Goal: Information Seeking & Learning: Find specific fact

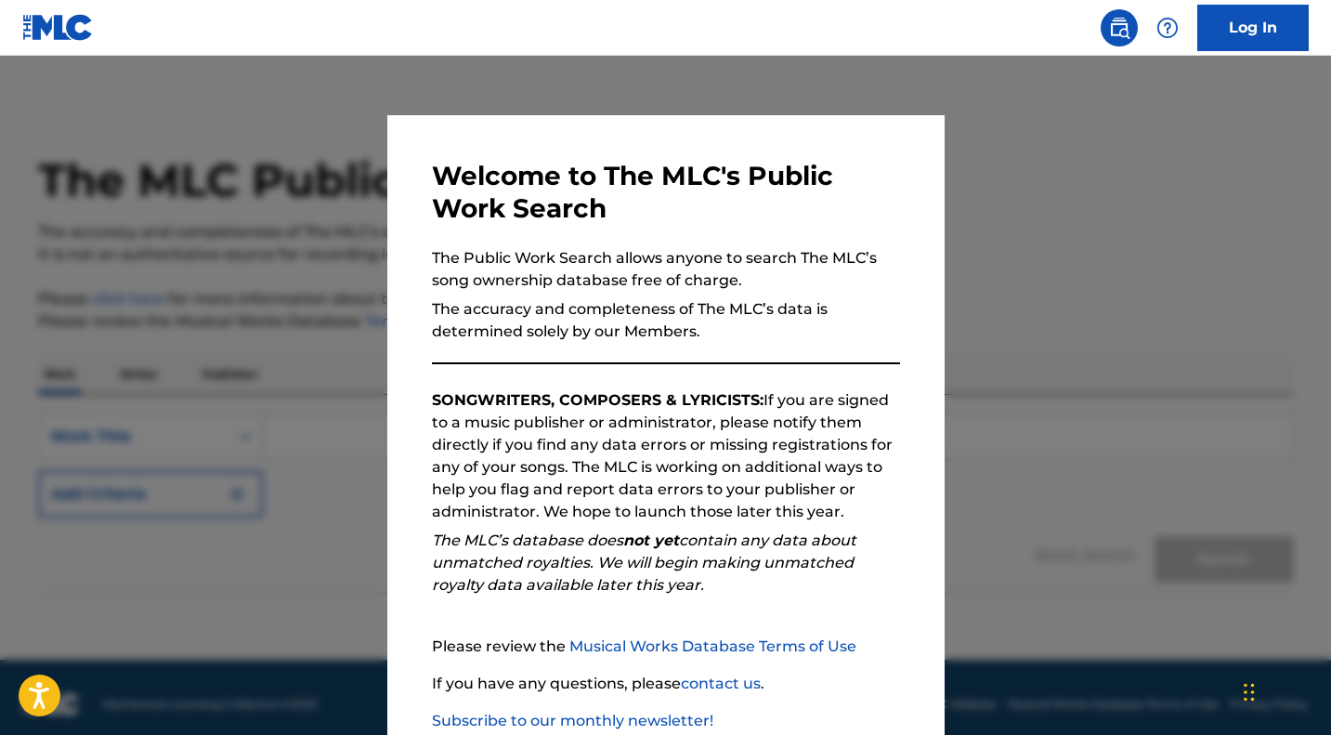
click at [1208, 260] on div at bounding box center [665, 423] width 1331 height 735
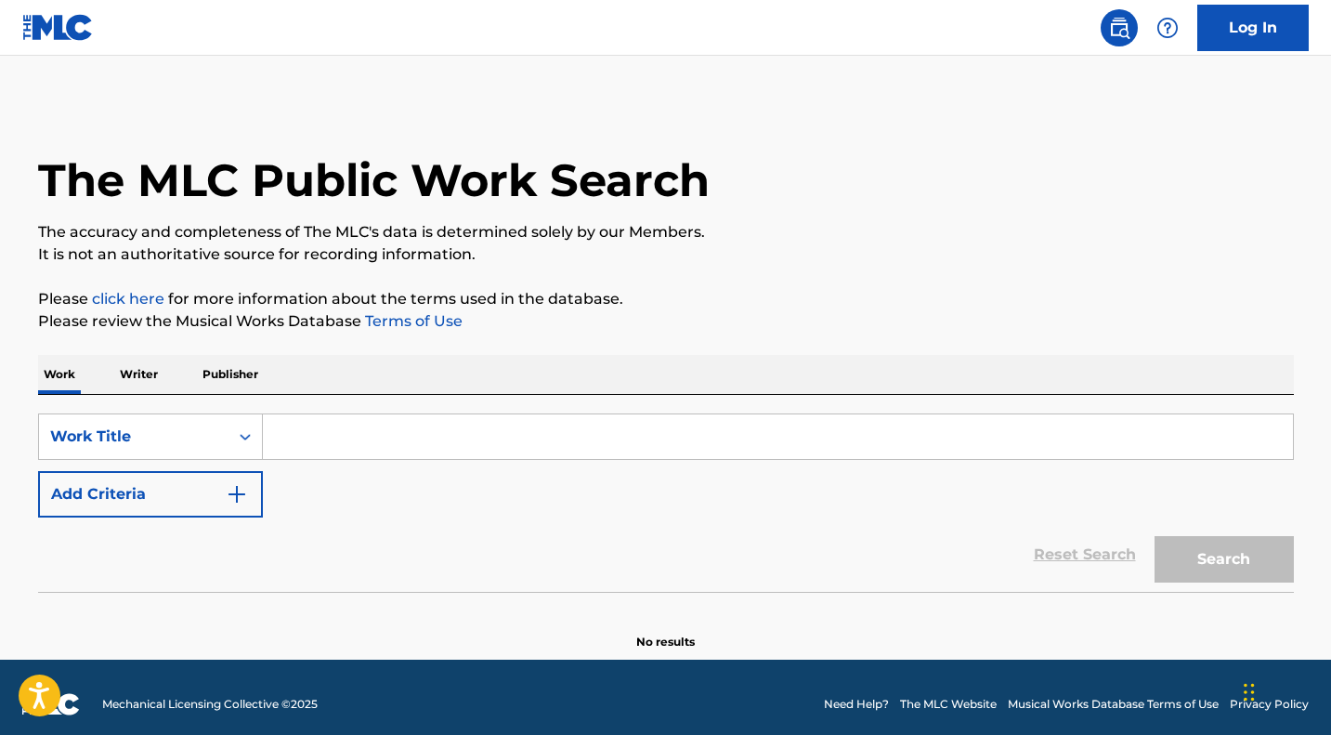
click at [712, 430] on input "Search Form" at bounding box center [778, 436] width 1030 height 45
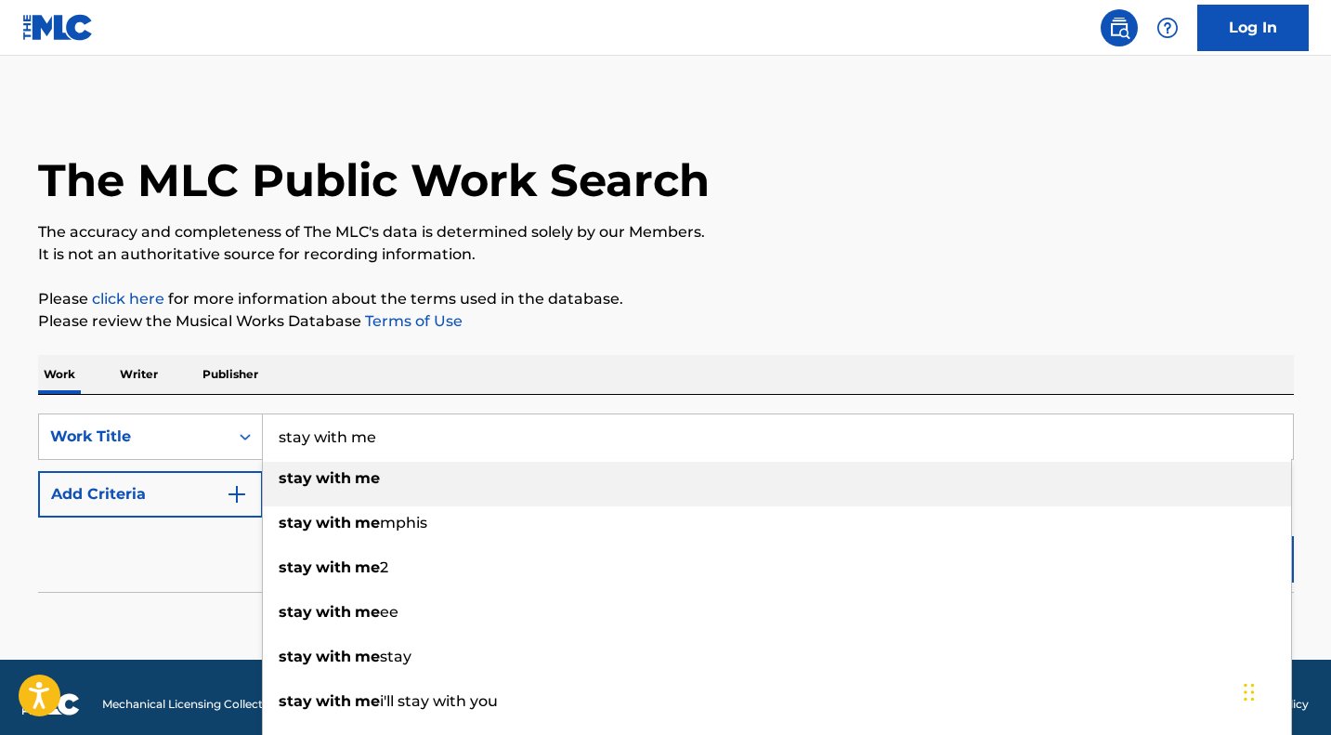
type input "stay with me"
click at [378, 490] on div "stay with me" at bounding box center [777, 478] width 1029 height 33
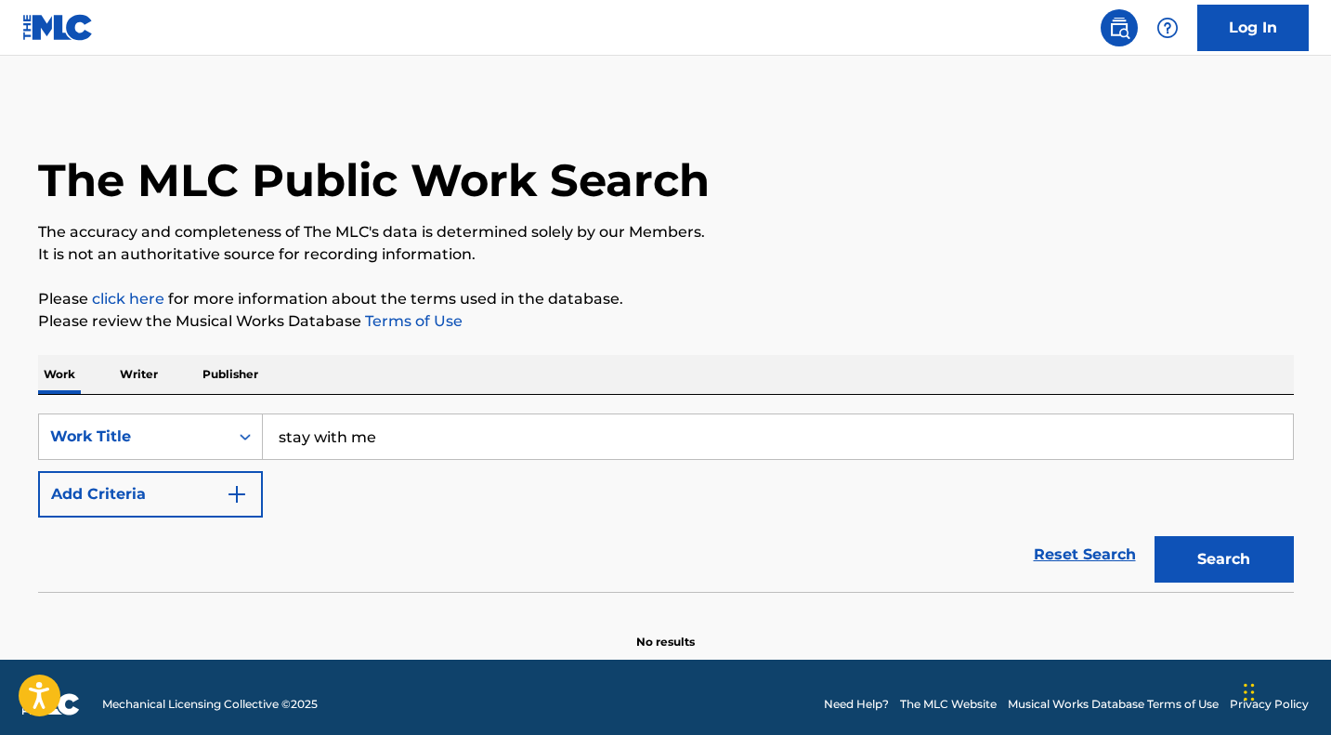
click at [1216, 569] on button "Search" at bounding box center [1224, 559] width 139 height 46
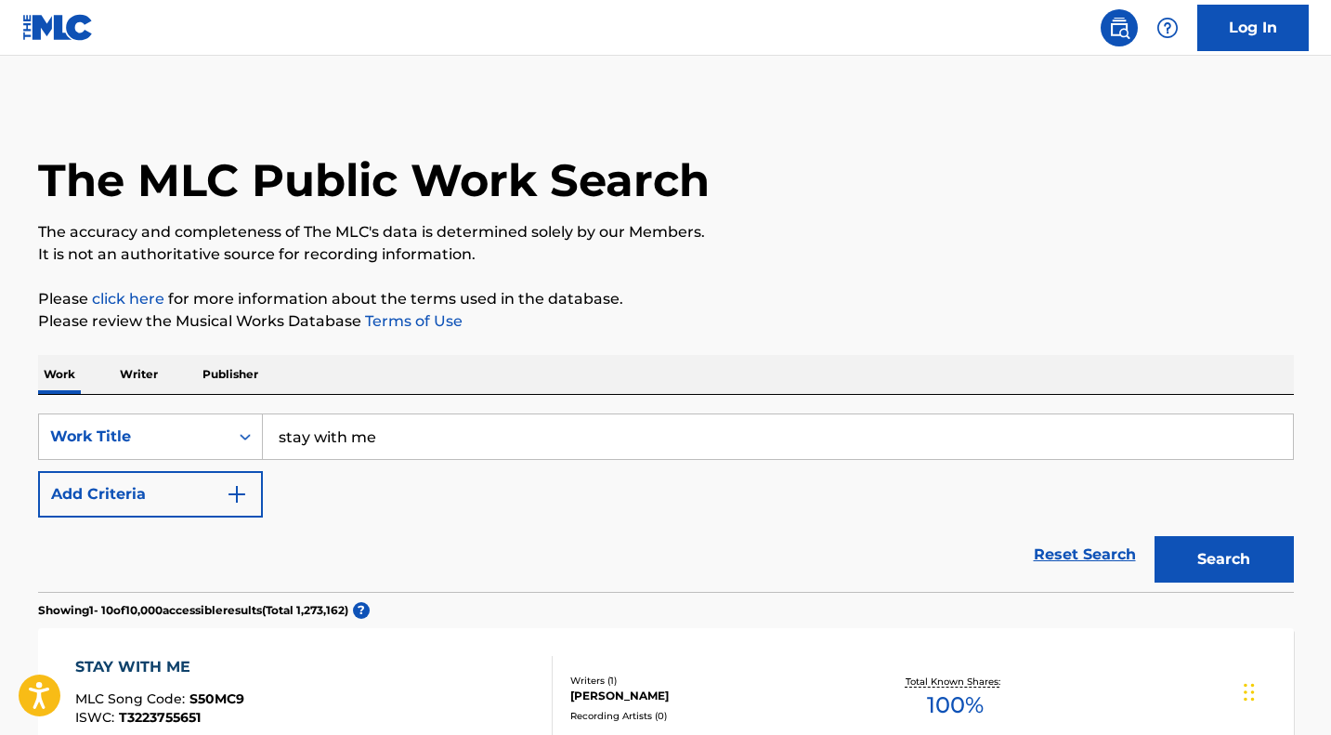
drag, startPoint x: 1329, startPoint y: 101, endPoint x: 1337, endPoint y: 169, distance: 68.3
click at [1331, 169] on html "Accessibility Screen-Reader Guide, Feedback, and Issue Reporting | New window C…" at bounding box center [665, 367] width 1331 height 735
click at [415, 433] on input "stay with me" at bounding box center [778, 436] width 1030 height 45
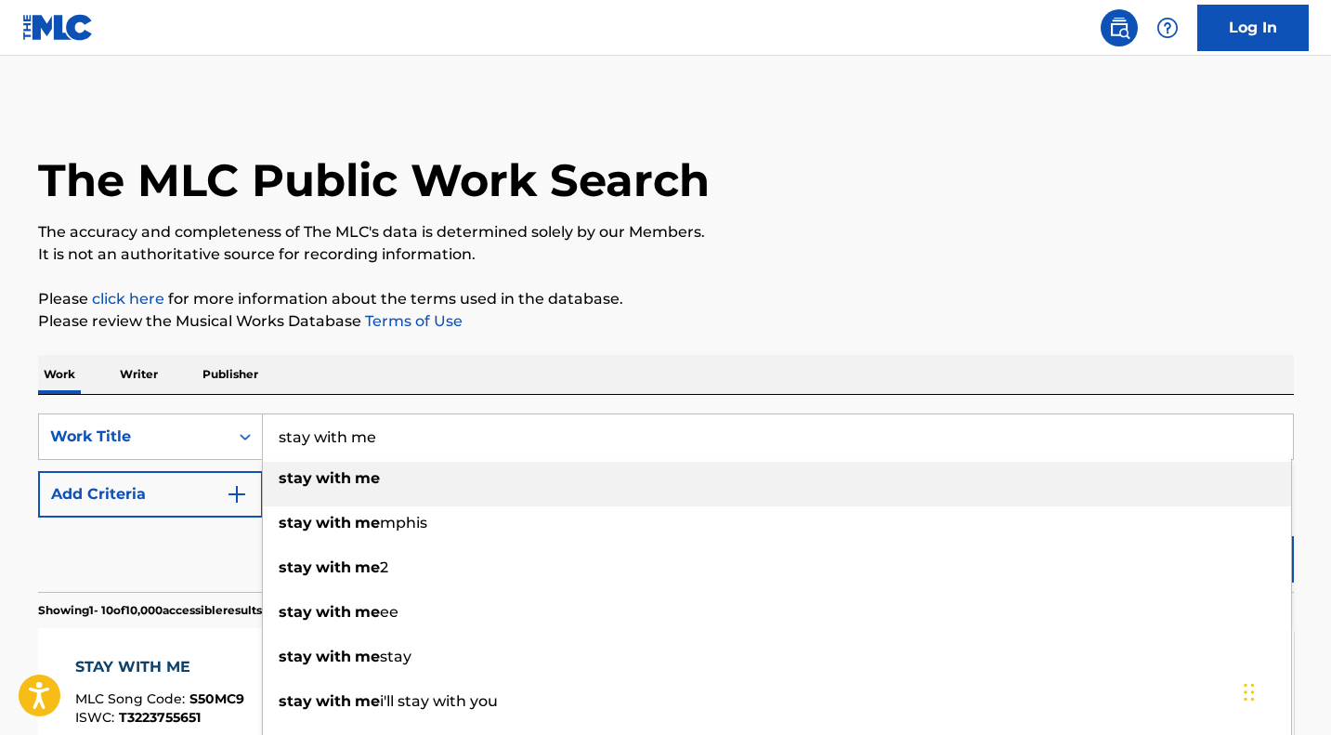
click at [448, 435] on input "stay with me" at bounding box center [778, 436] width 1030 height 45
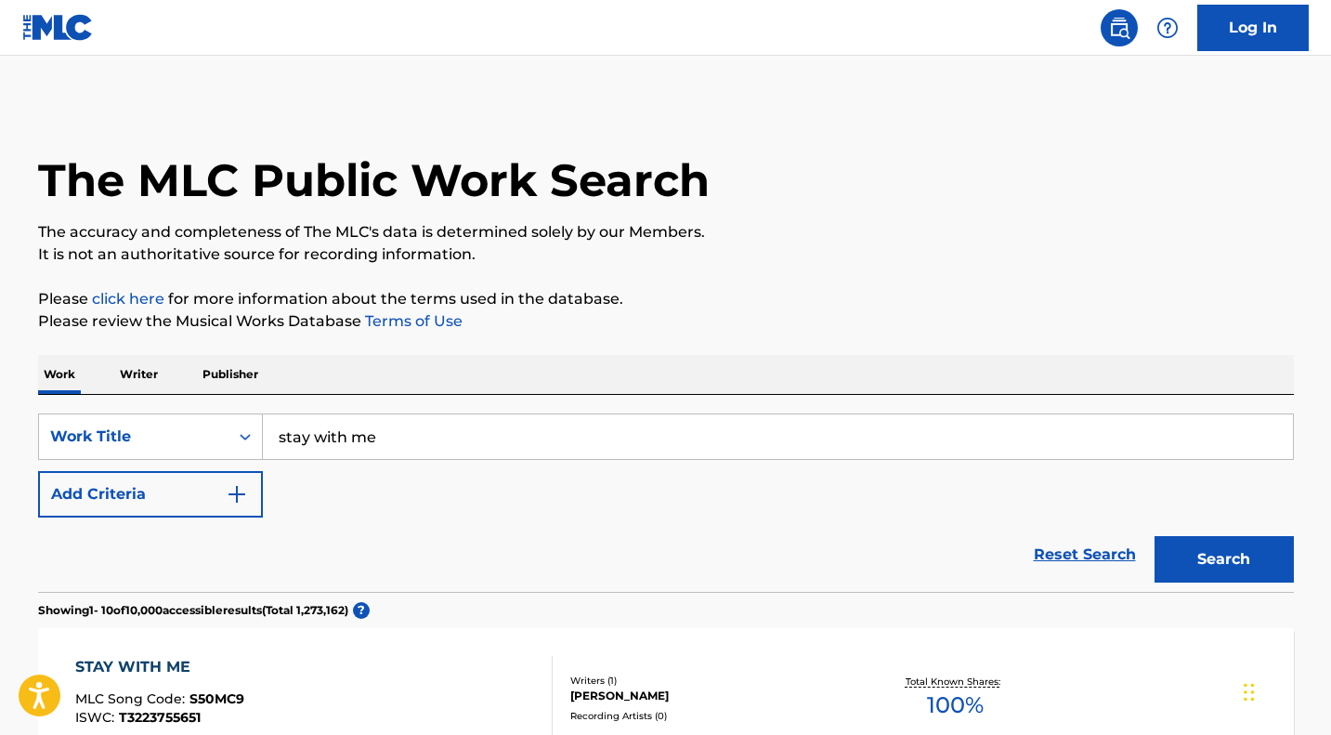
click at [209, 499] on button "Add Criteria" at bounding box center [150, 494] width 225 height 46
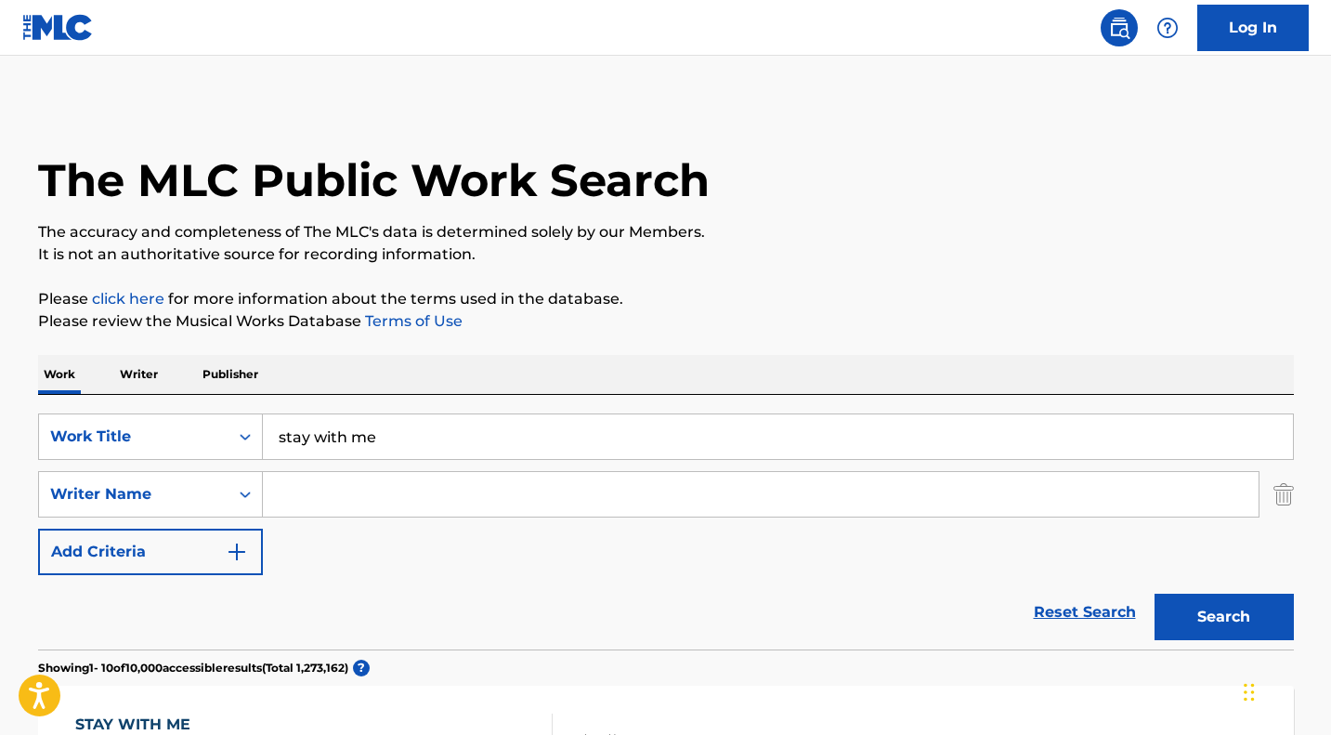
click at [326, 501] on input "Search Form" at bounding box center [761, 494] width 996 height 45
click at [1241, 606] on button "Search" at bounding box center [1224, 617] width 139 height 46
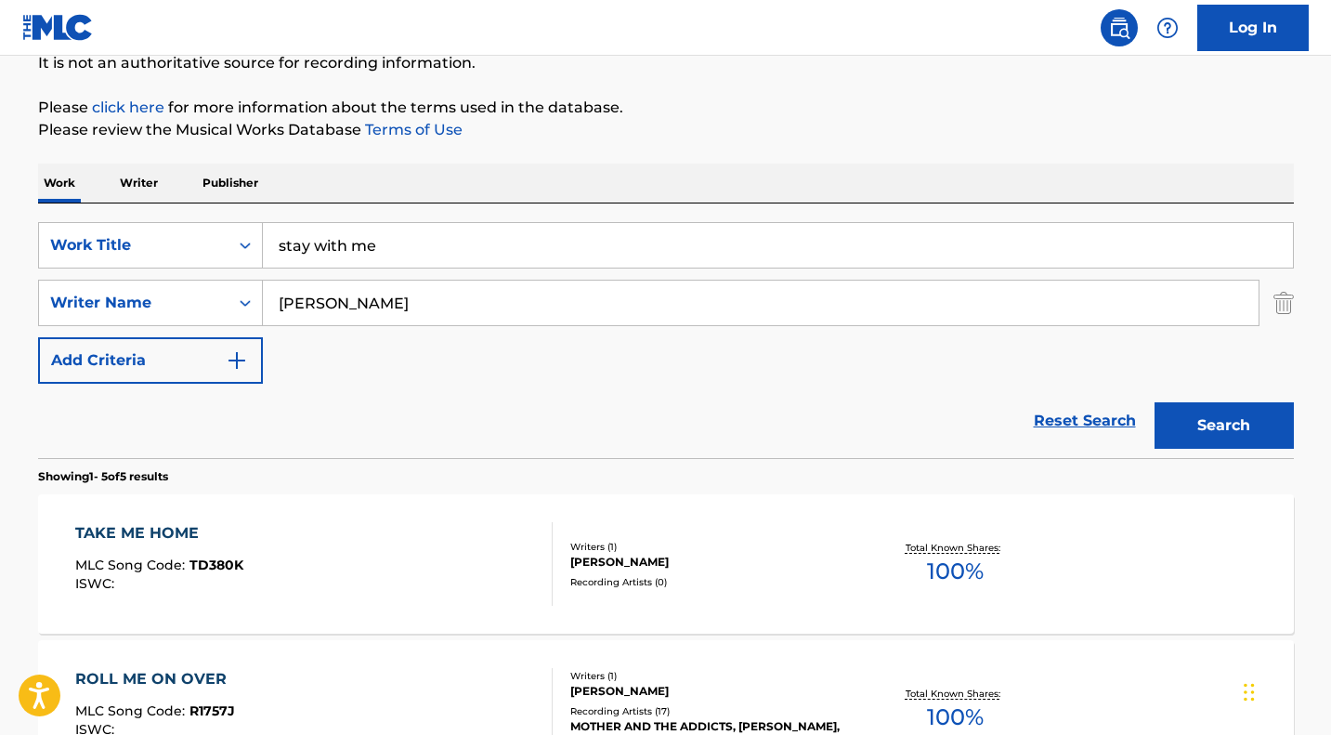
scroll to position [189, 0]
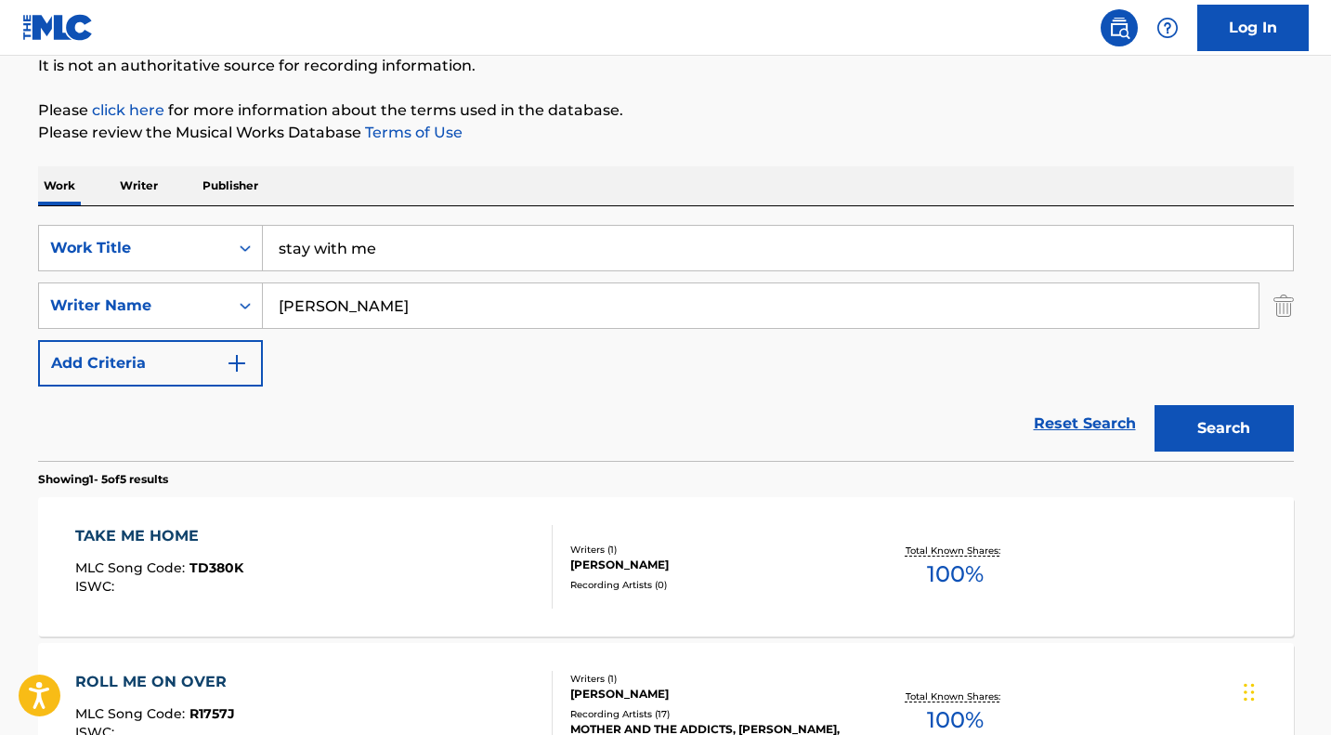
click at [379, 305] on input "[PERSON_NAME]" at bounding box center [761, 305] width 996 height 45
type input "[PERSON_NAME]"
click at [1155, 405] on button "Search" at bounding box center [1224, 428] width 139 height 46
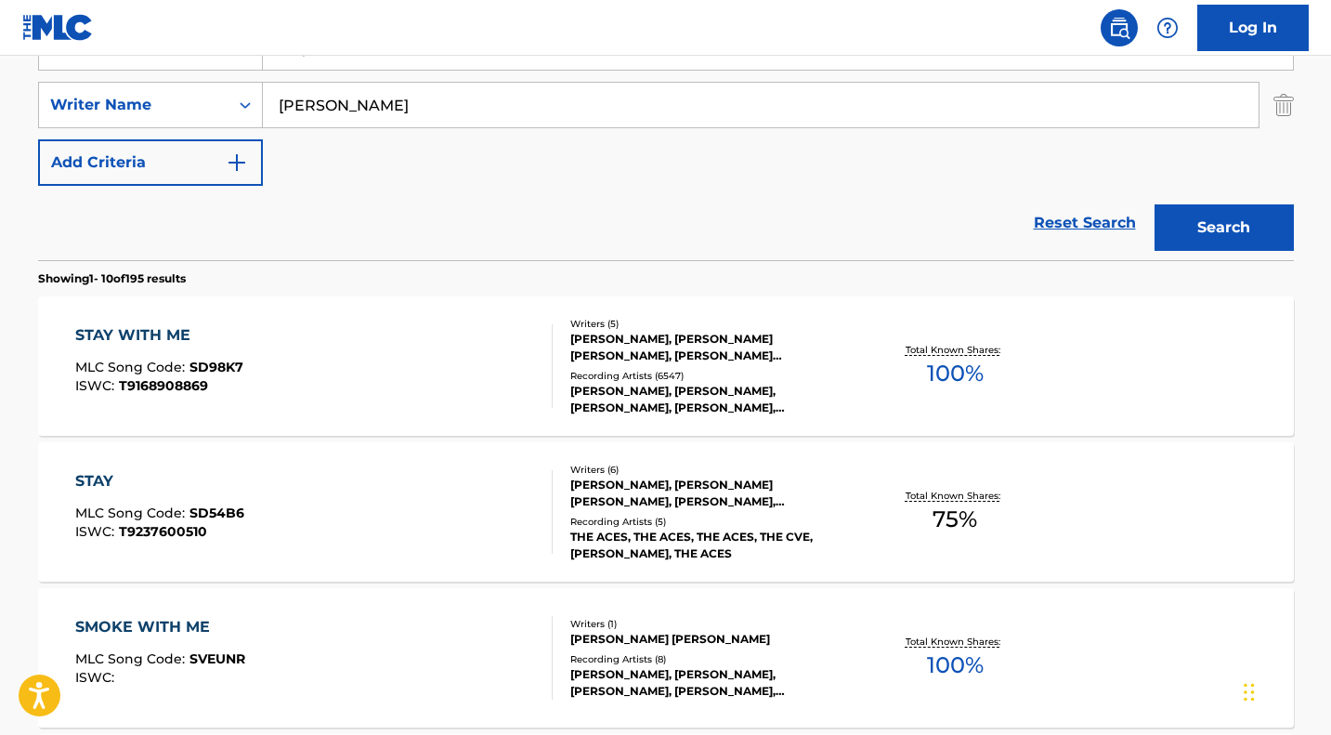
scroll to position [404, 0]
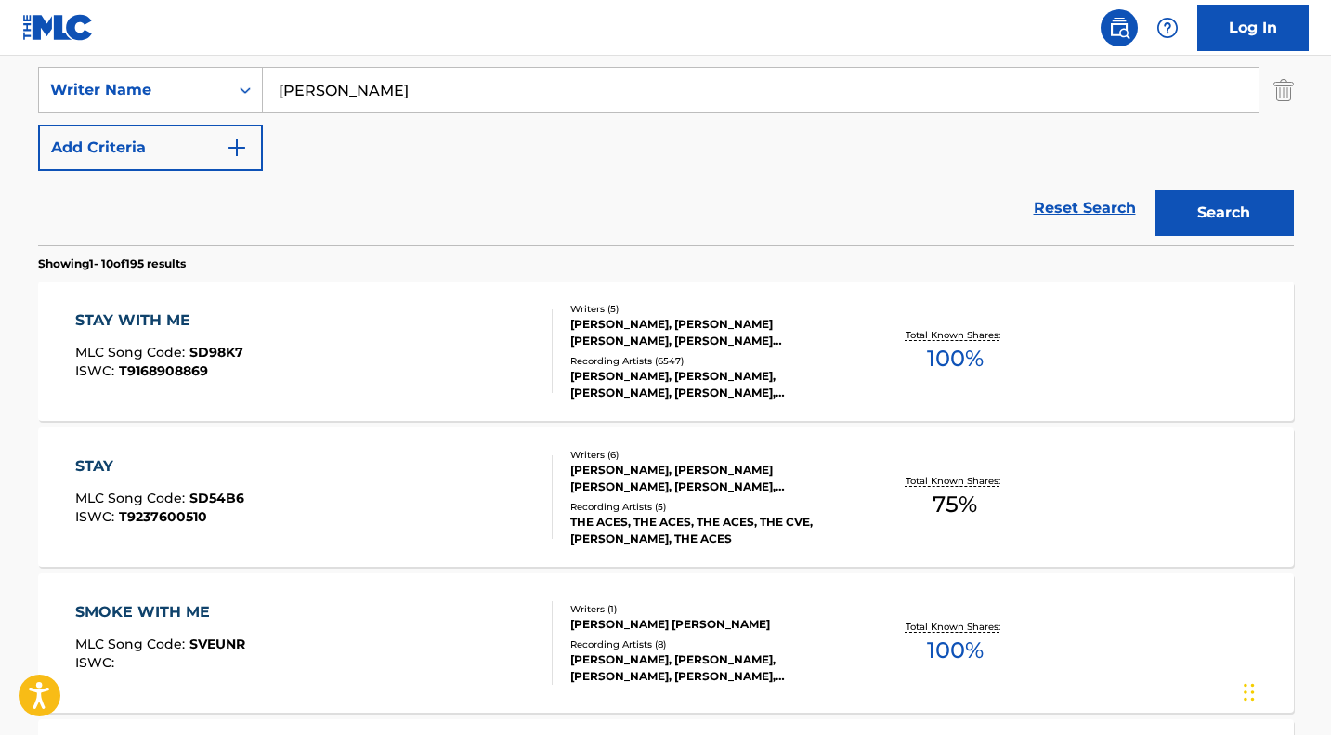
click at [614, 376] on div "[PERSON_NAME], [PERSON_NAME], [PERSON_NAME], [PERSON_NAME], [PERSON_NAME], [PER…" at bounding box center [710, 384] width 281 height 33
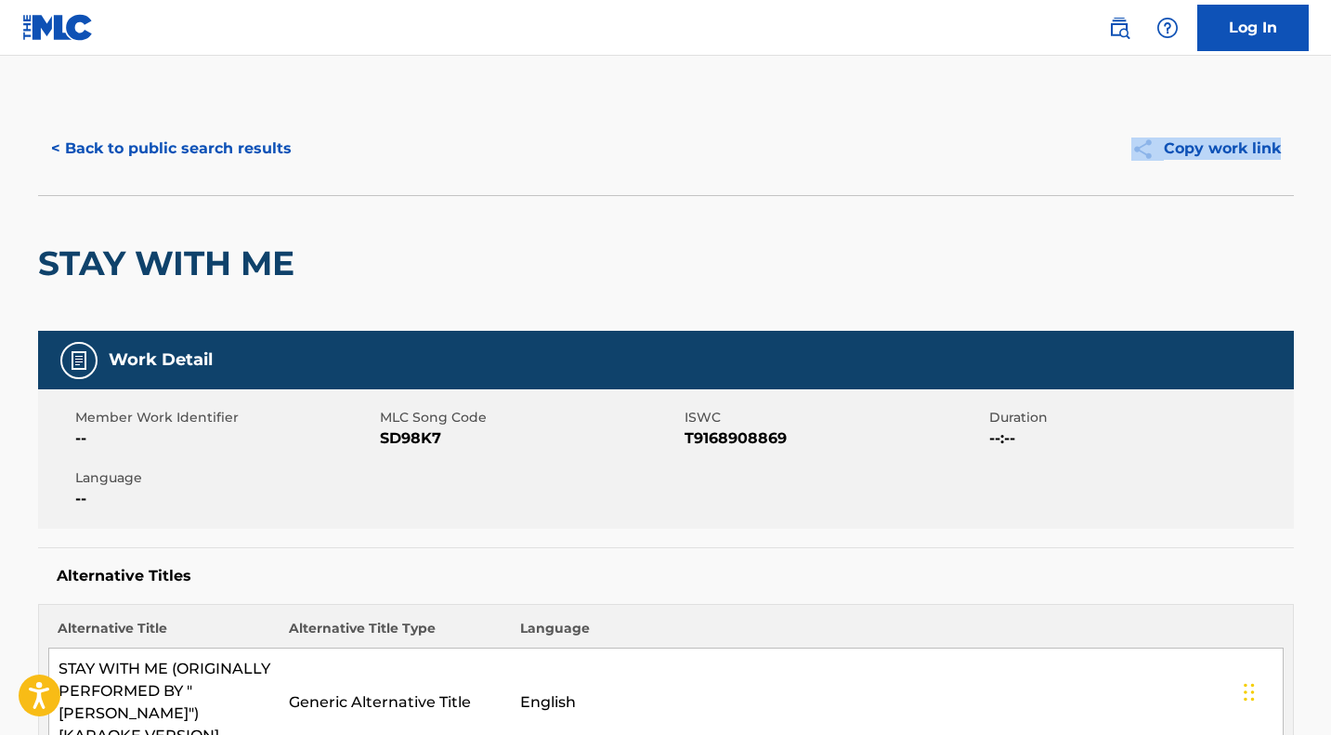
drag, startPoint x: 1331, startPoint y: 82, endPoint x: 1337, endPoint y: 161, distance: 79.2
click at [1331, 161] on html "Accessibility Screen-Reader Guide, Feedback, and Issue Reporting | New window C…" at bounding box center [665, 367] width 1331 height 735
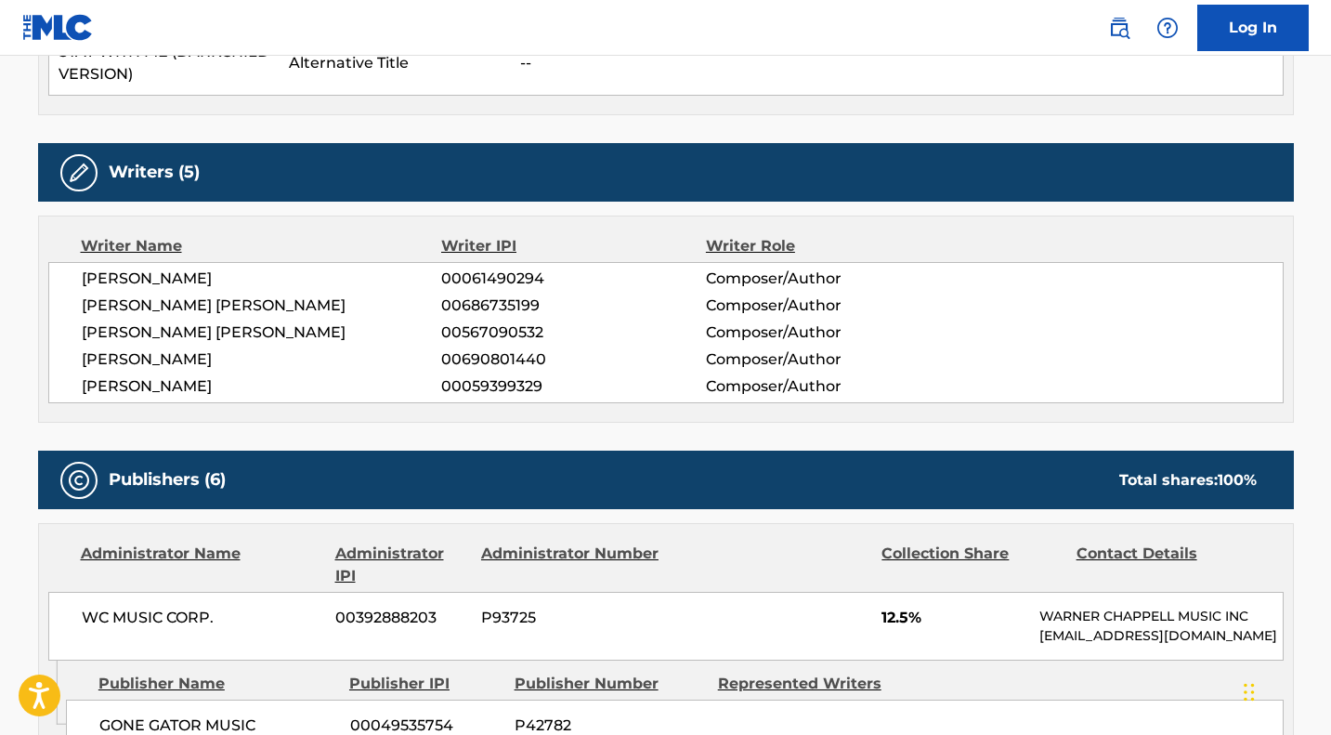
scroll to position [986, 0]
